Goal: Check status

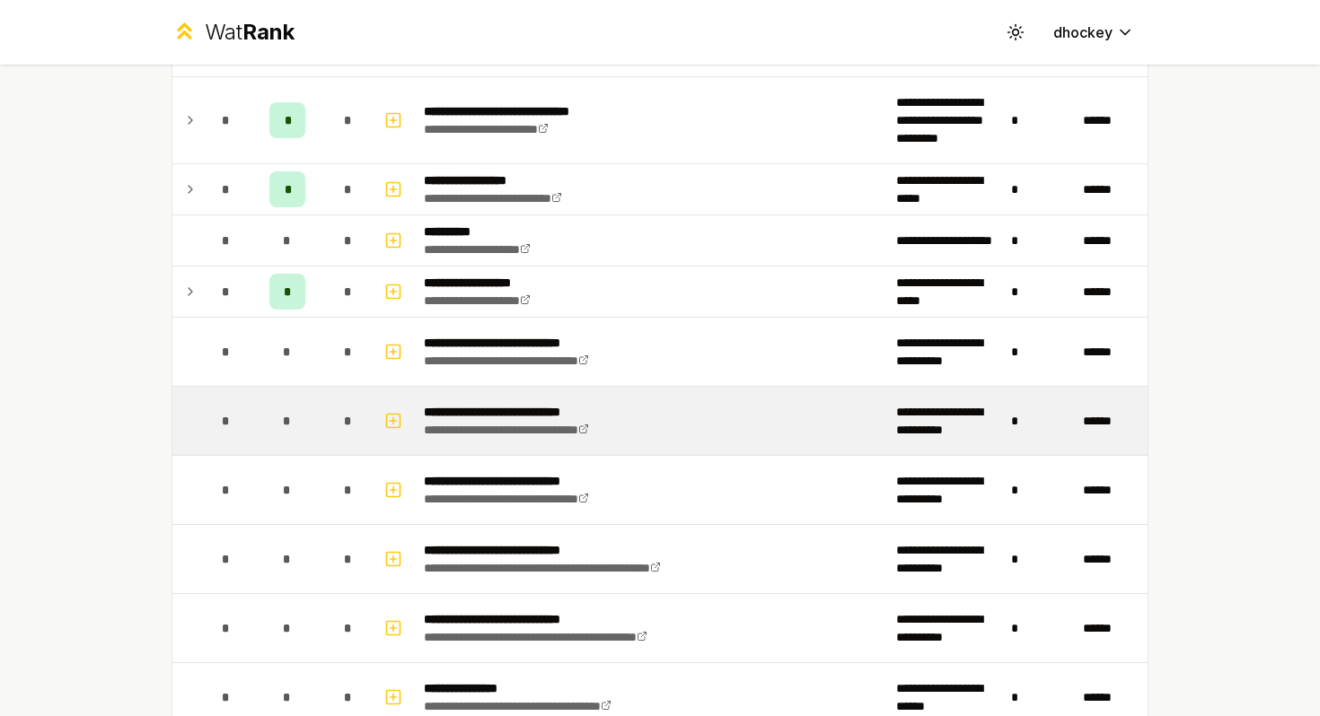
scroll to position [2481, 0]
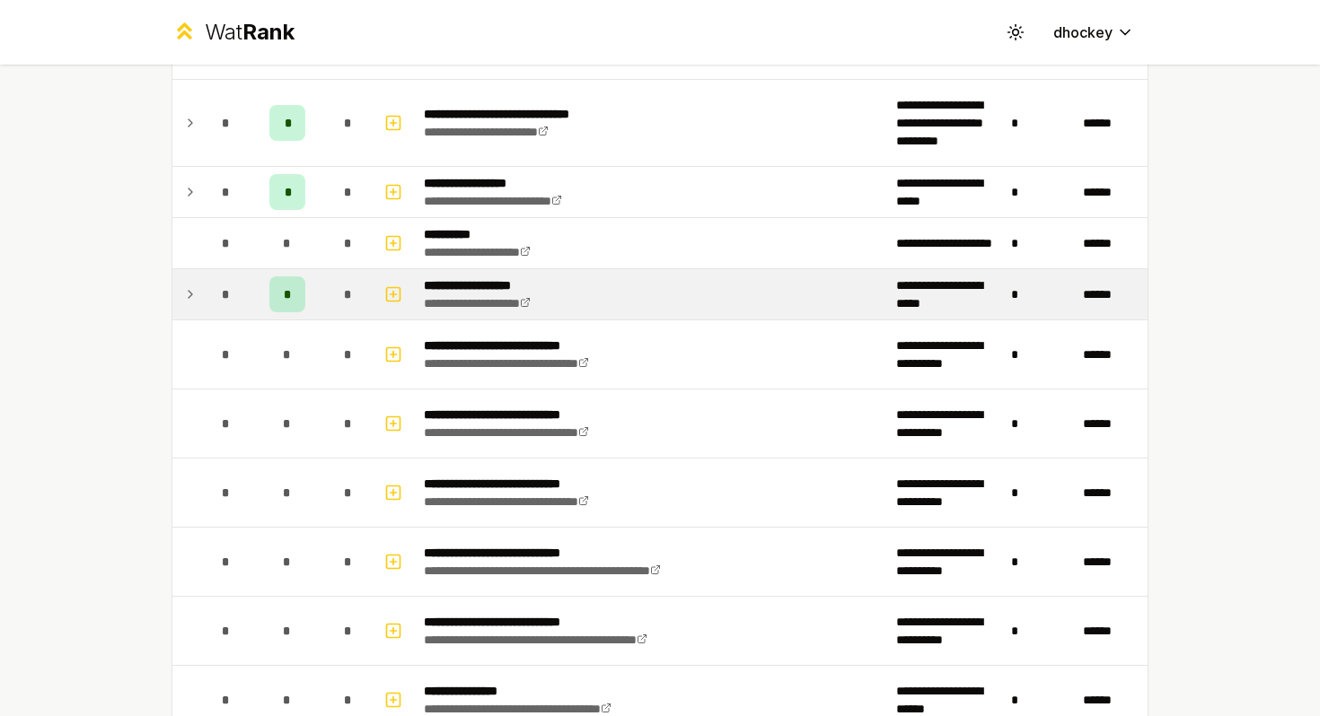
click at [188, 288] on icon at bounding box center [190, 295] width 14 height 22
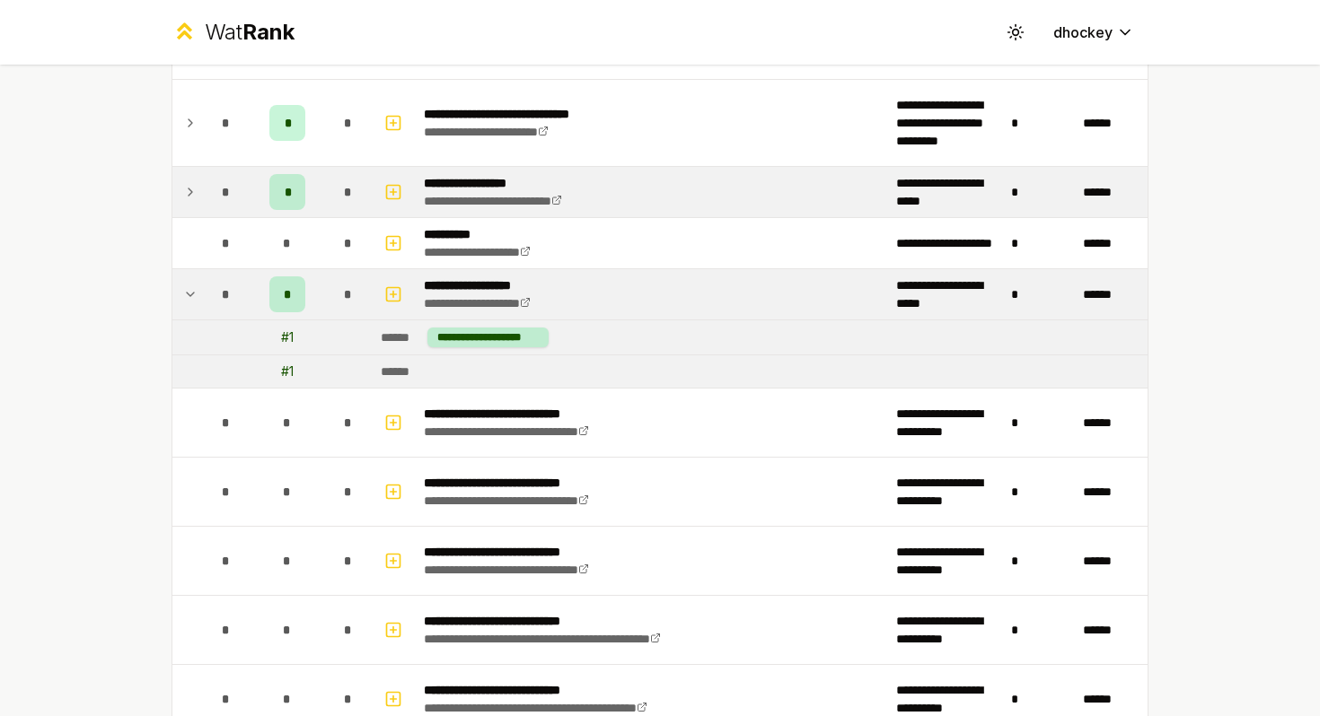
click at [185, 180] on td at bounding box center [186, 192] width 29 height 50
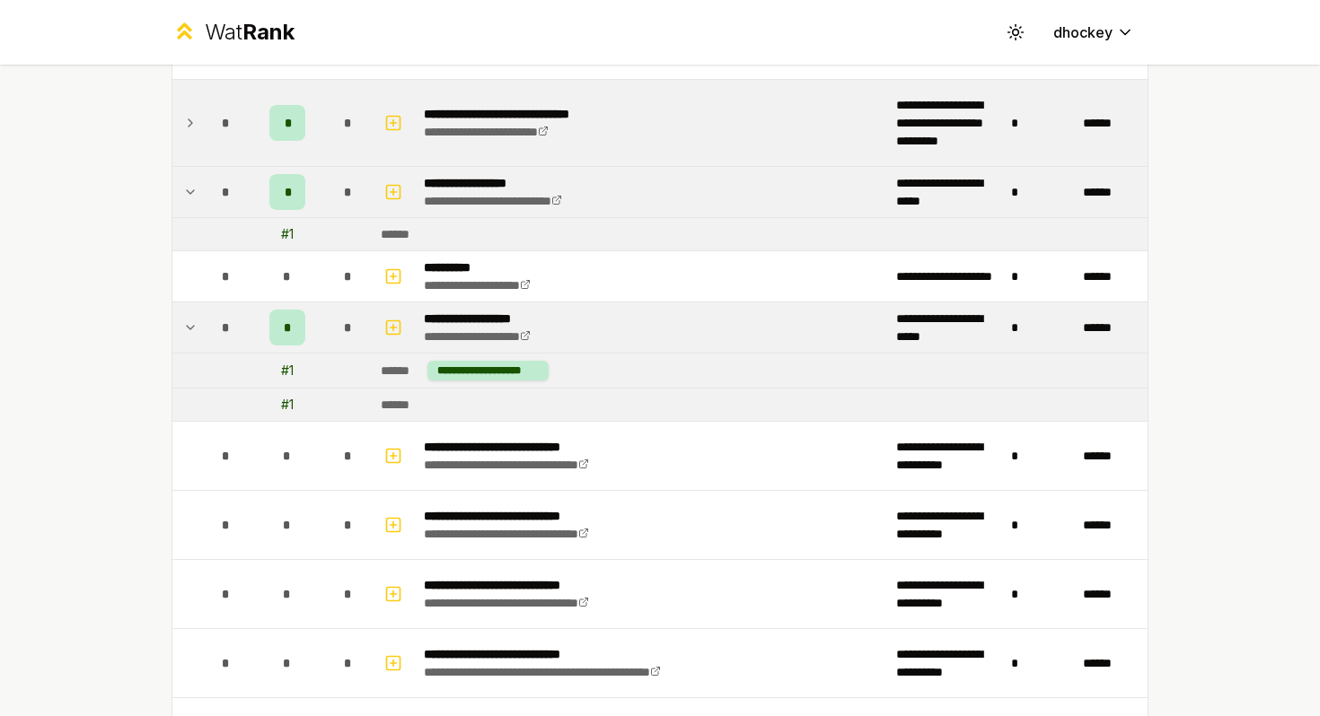
click at [186, 128] on icon at bounding box center [190, 123] width 14 height 22
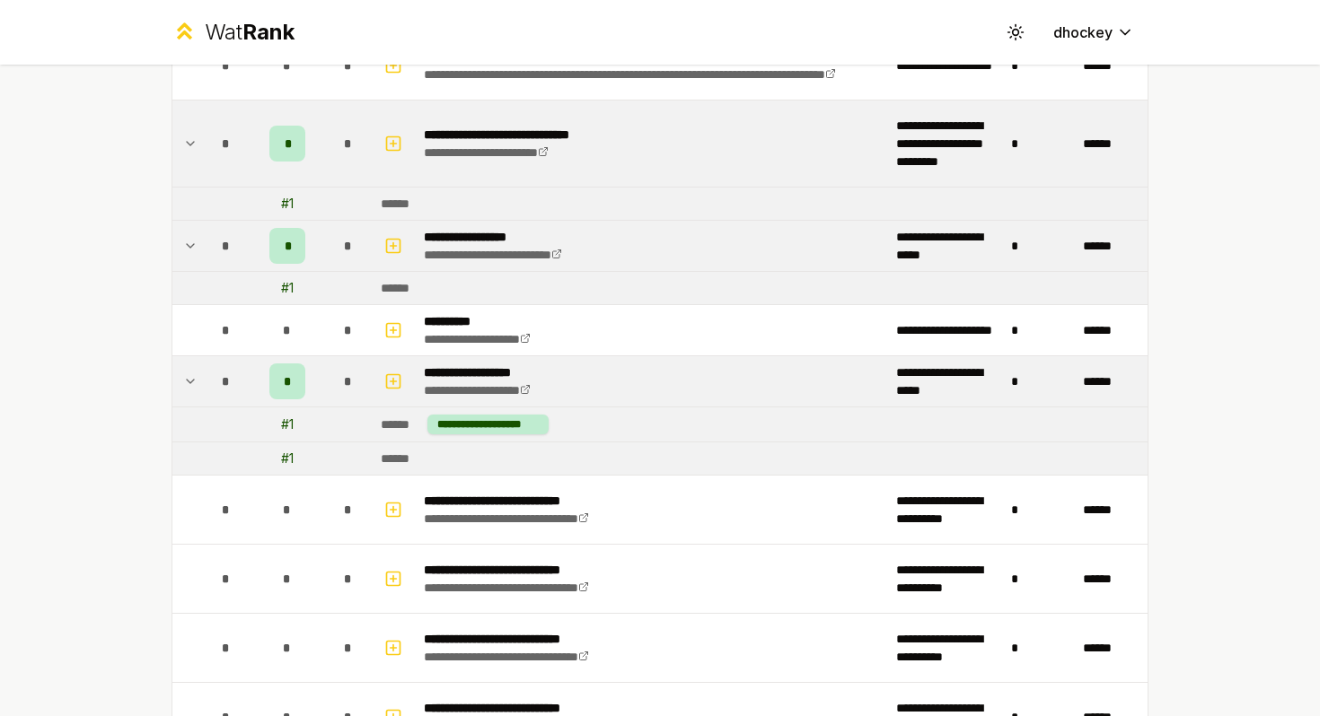
scroll to position [2457, 0]
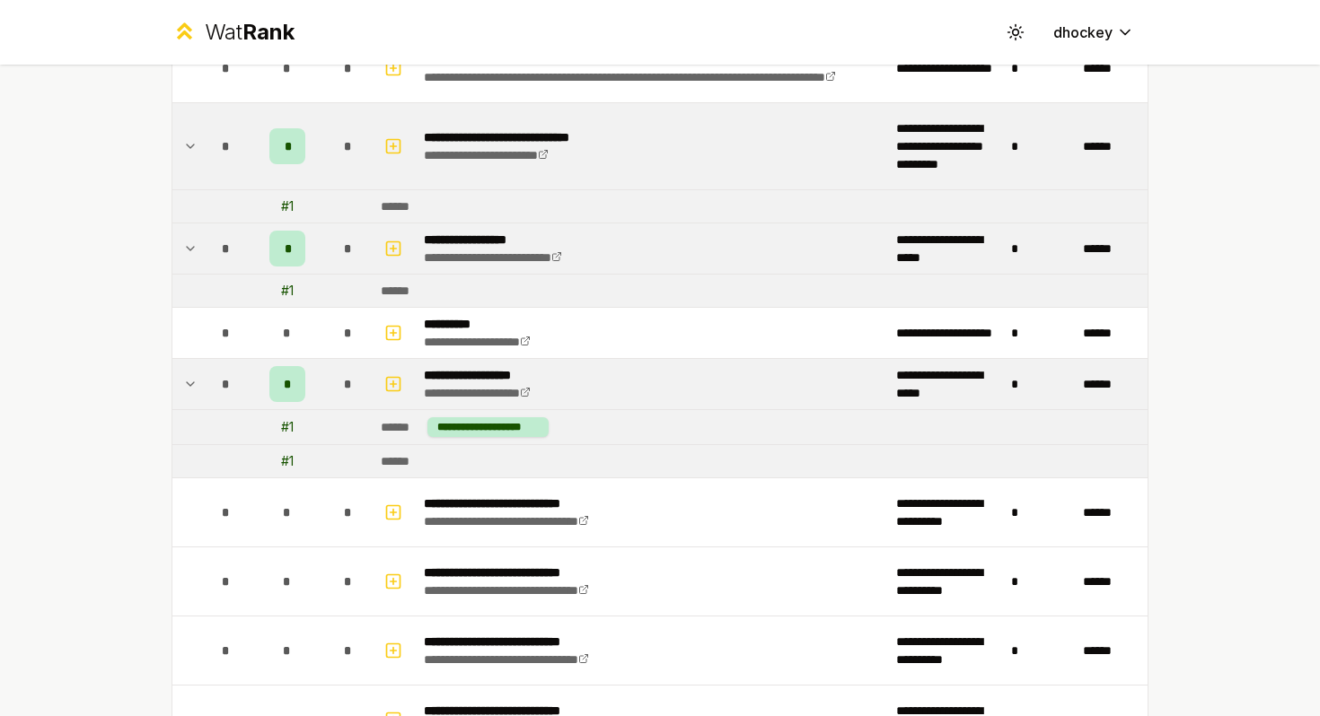
click at [182, 385] on td at bounding box center [186, 384] width 29 height 50
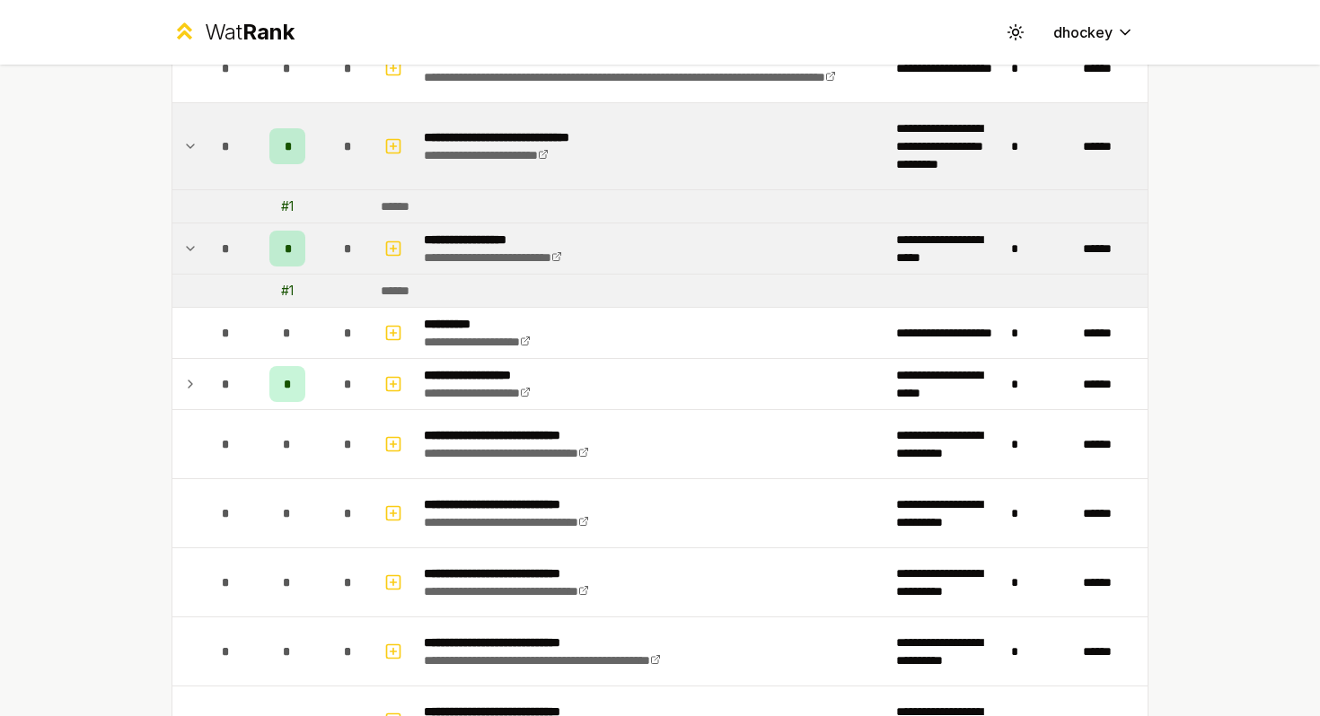
click at [189, 254] on icon at bounding box center [190, 249] width 14 height 22
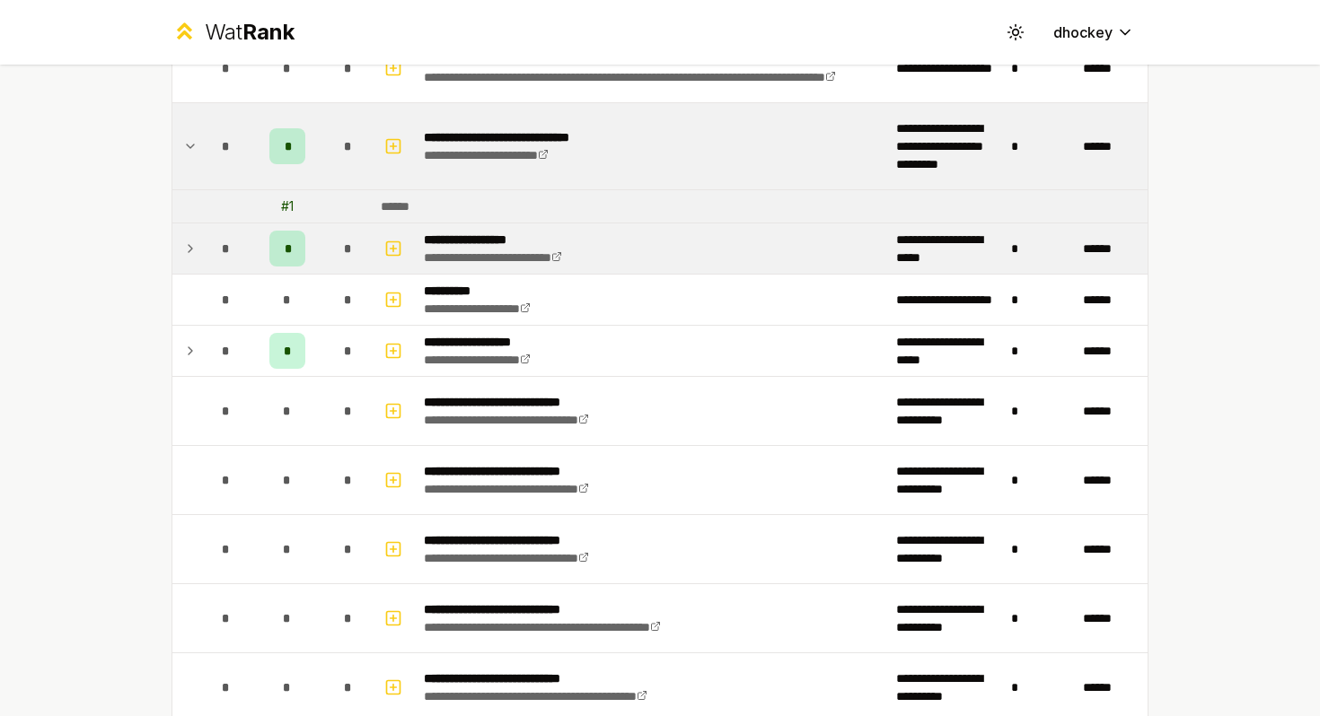
click at [188, 141] on icon at bounding box center [190, 147] width 14 height 22
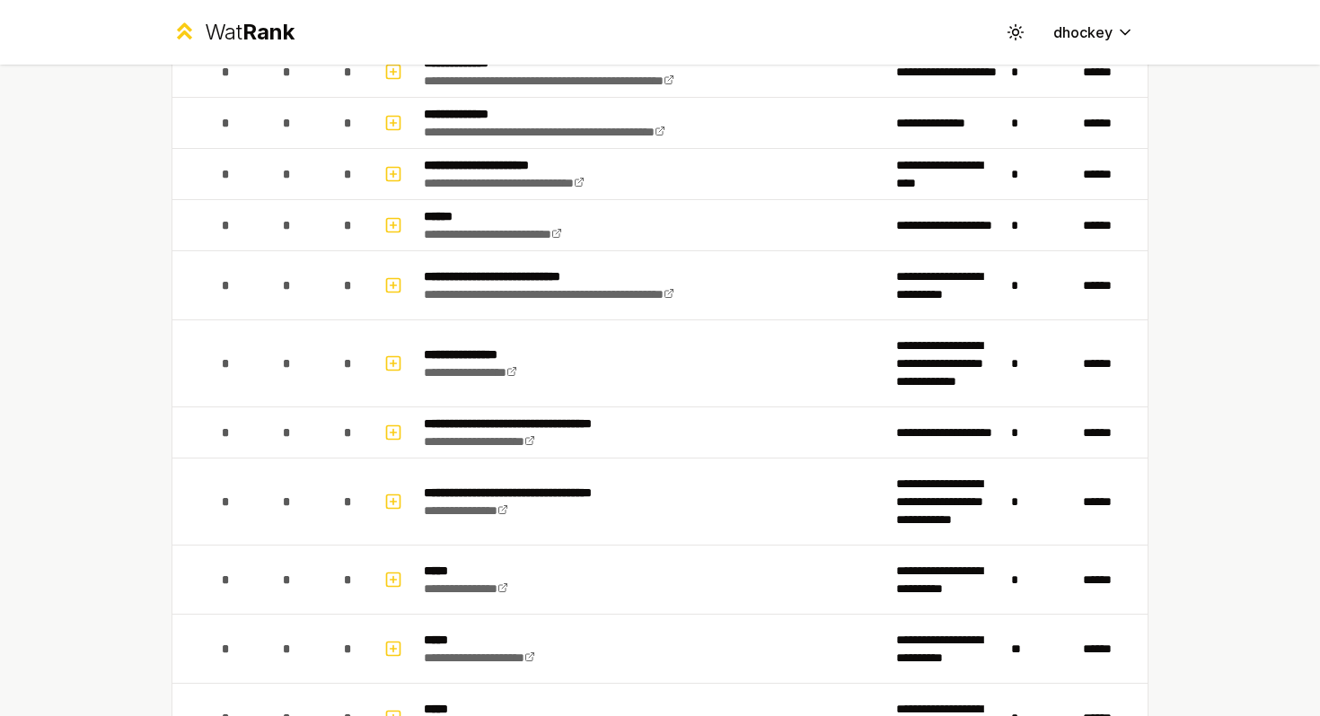
scroll to position [0, 0]
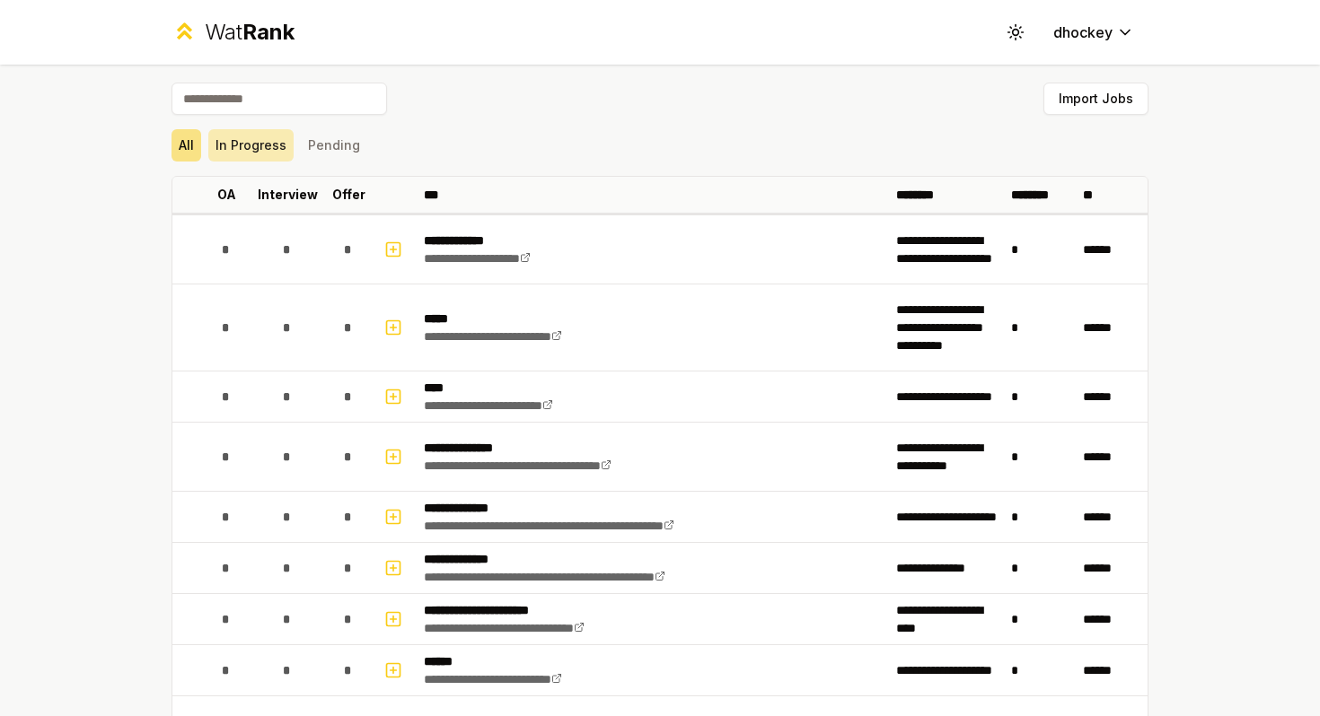
click at [275, 139] on button "In Progress" at bounding box center [250, 145] width 85 height 32
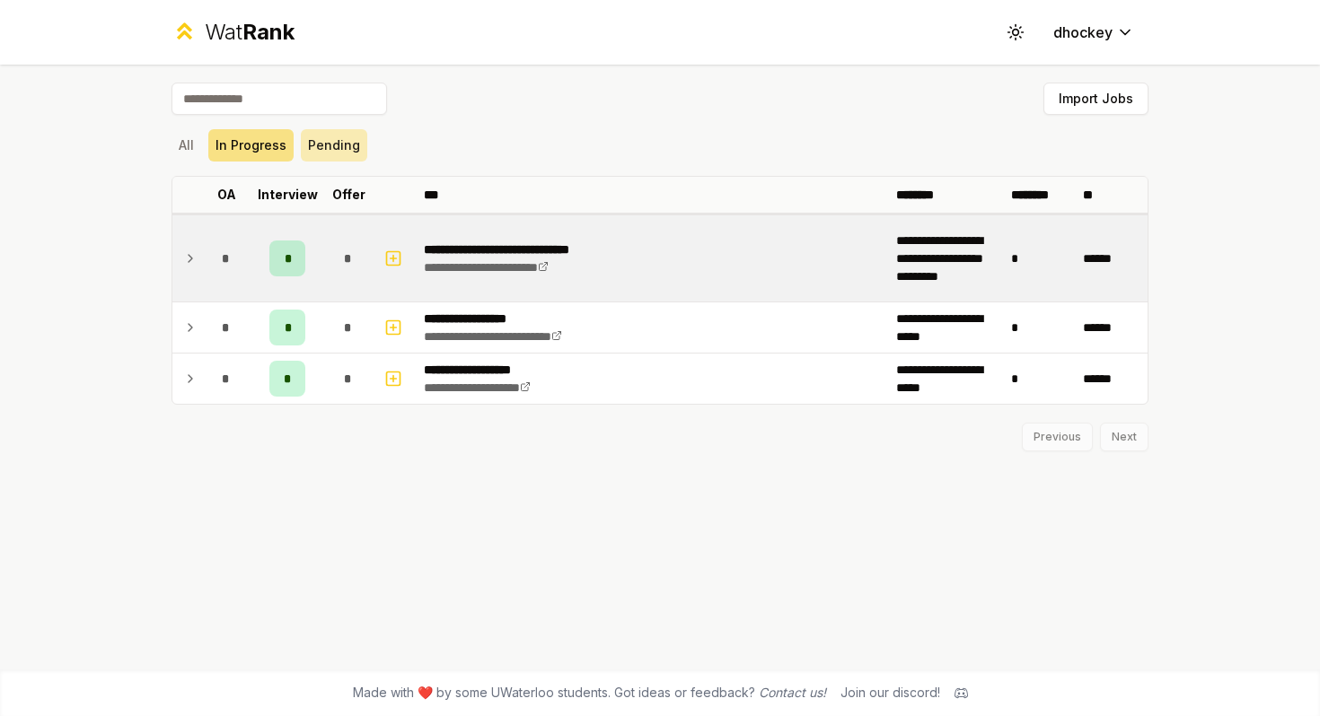
click at [345, 136] on button "Pending" at bounding box center [334, 145] width 66 height 32
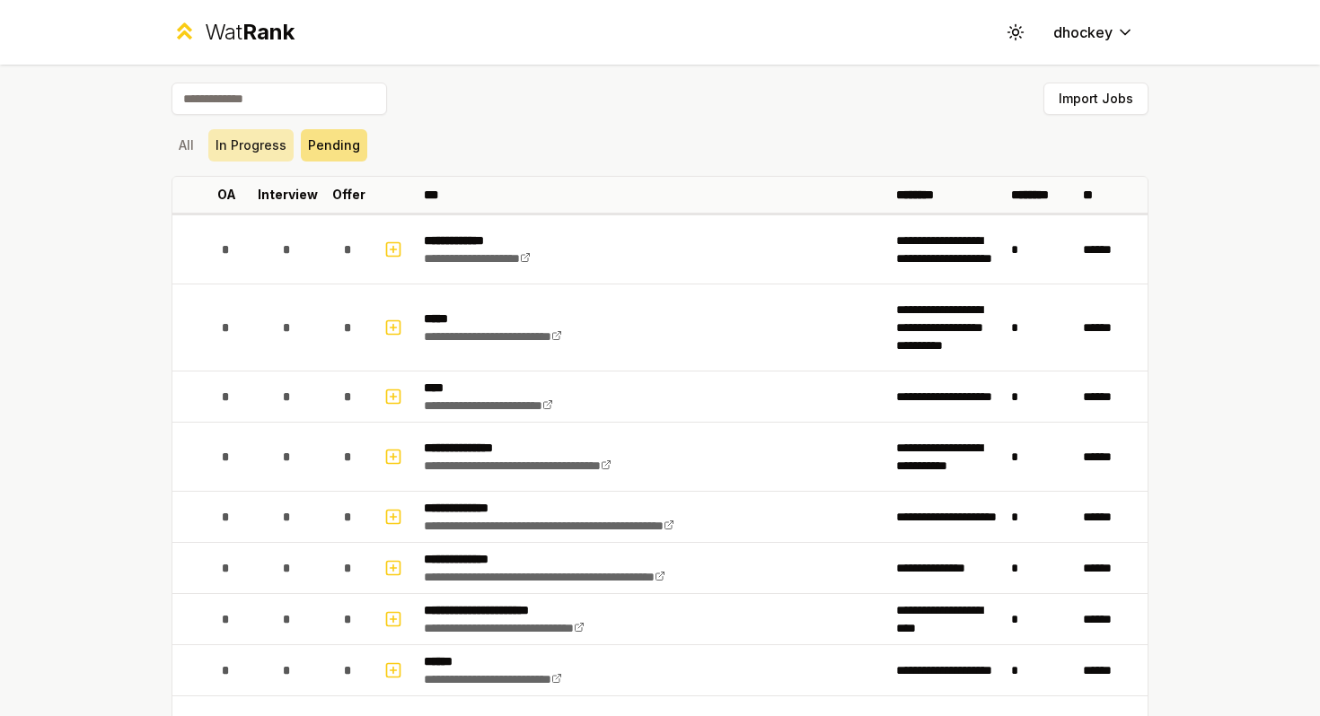
click at [221, 153] on button "In Progress" at bounding box center [250, 145] width 85 height 32
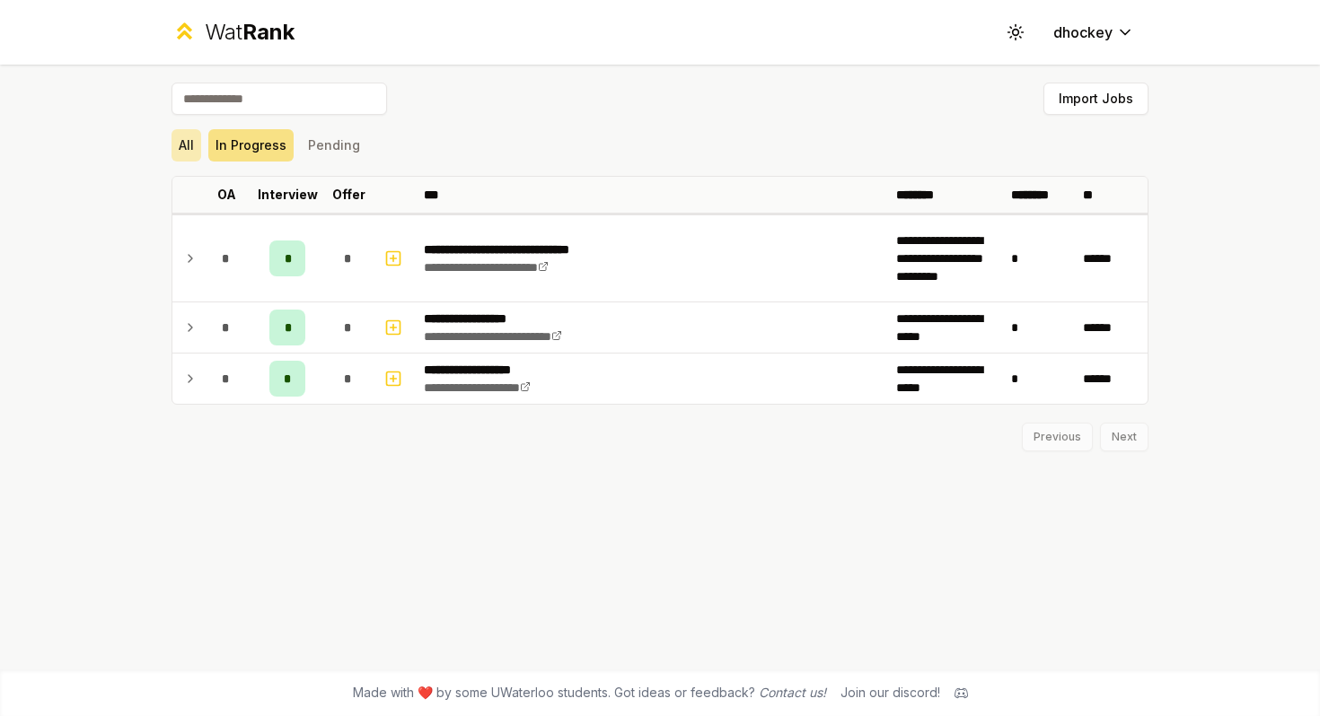
click at [184, 153] on button "All" at bounding box center [186, 145] width 30 height 32
